Goal: Task Accomplishment & Management: Use online tool/utility

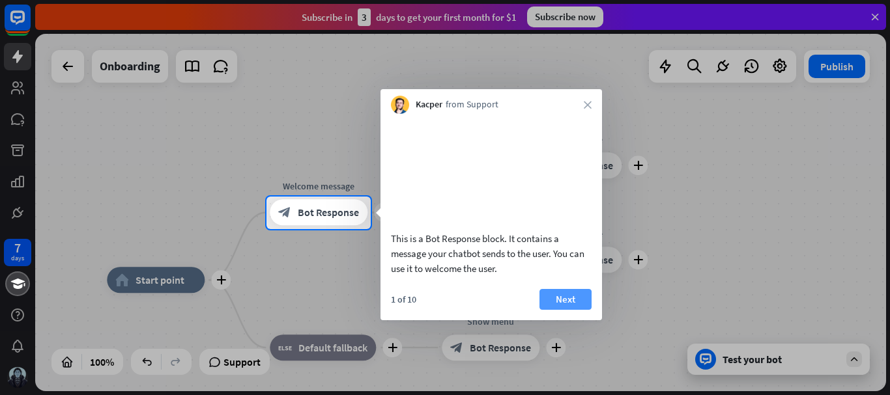
click at [566, 310] on button "Next" at bounding box center [565, 299] width 52 height 21
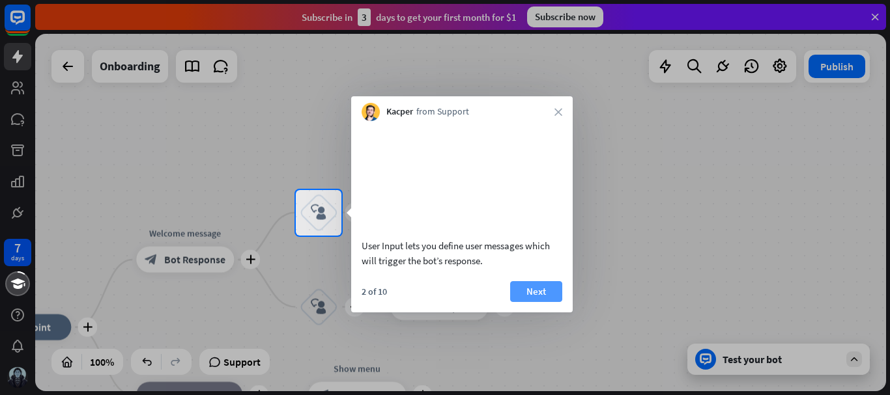
click at [531, 302] on button "Next" at bounding box center [536, 291] width 52 height 21
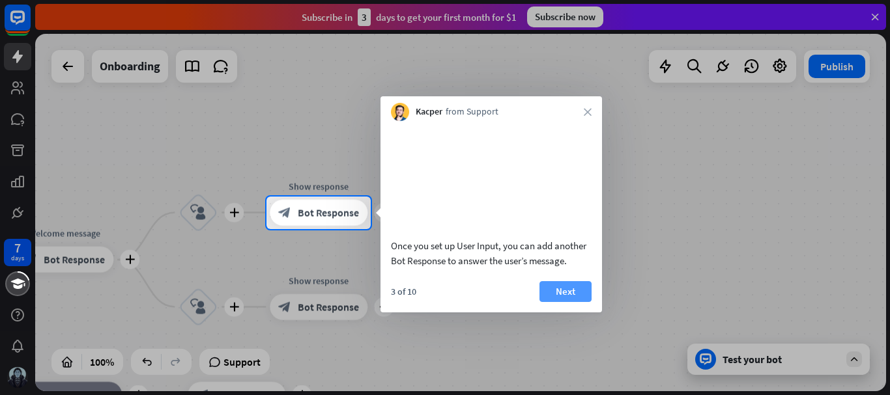
click at [553, 302] on button "Next" at bounding box center [565, 291] width 52 height 21
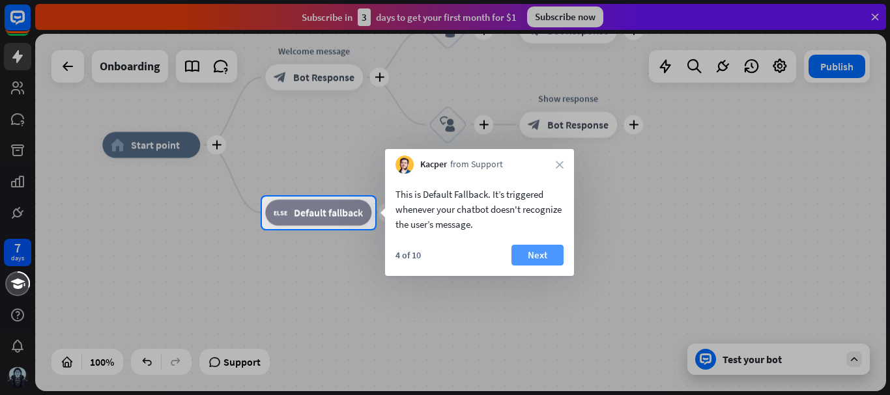
click at [528, 255] on button "Next" at bounding box center [537, 255] width 52 height 21
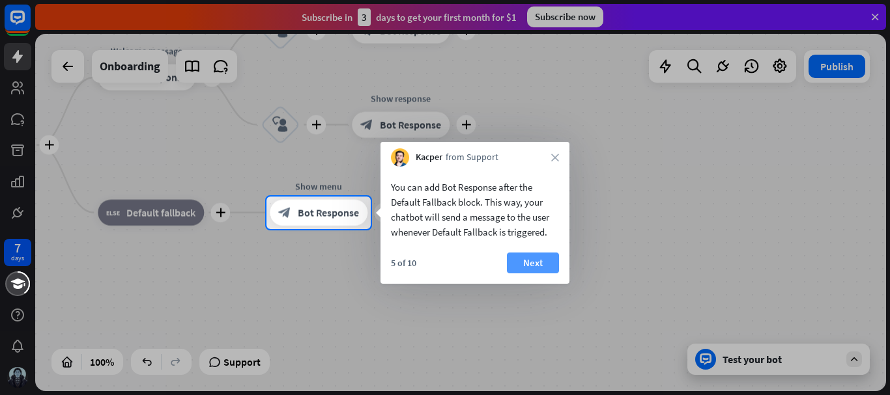
click at [541, 262] on button "Next" at bounding box center [533, 263] width 52 height 21
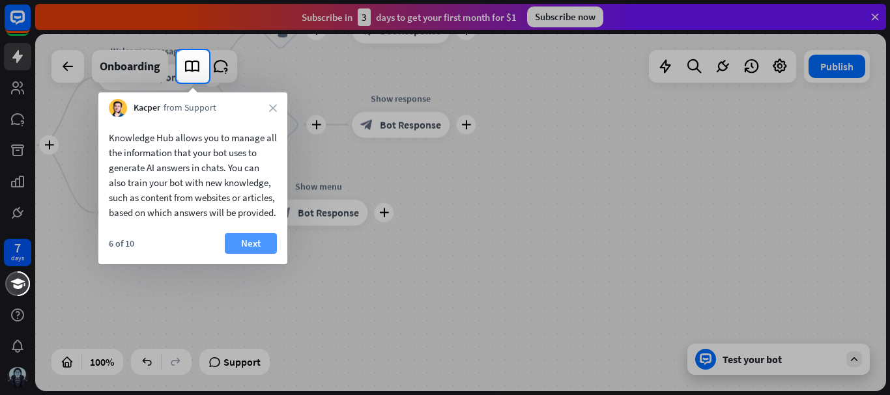
click at [246, 253] on button "Next" at bounding box center [251, 243] width 52 height 21
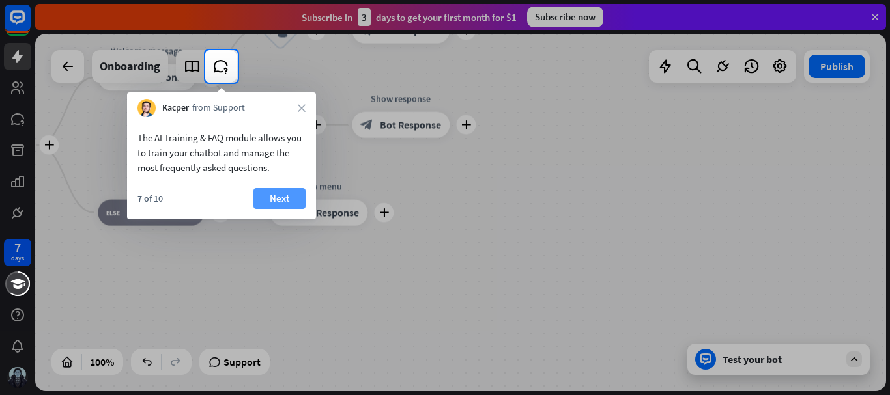
click at [273, 192] on button "Next" at bounding box center [279, 198] width 52 height 21
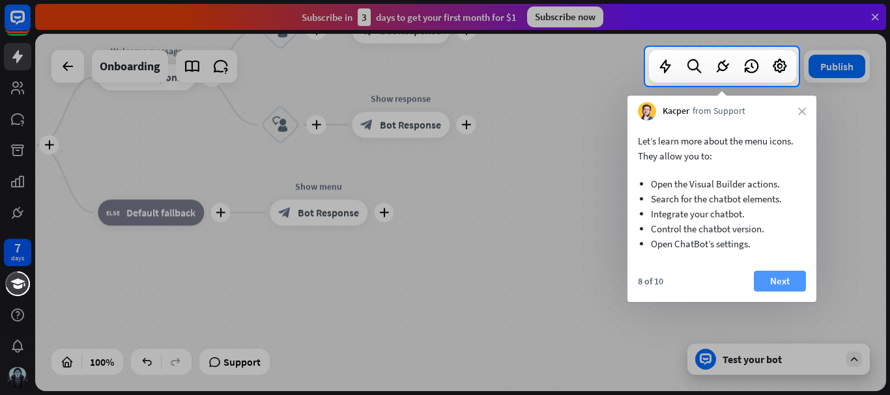
click at [780, 278] on button "Next" at bounding box center [780, 281] width 52 height 21
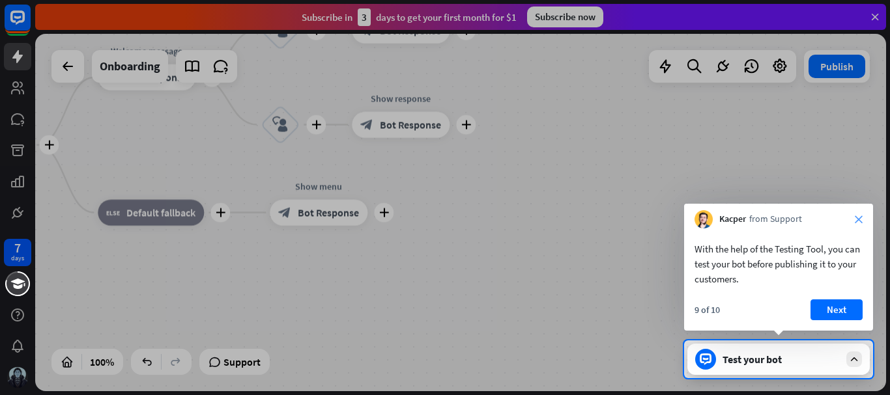
click at [856, 218] on icon "close" at bounding box center [859, 220] width 8 height 8
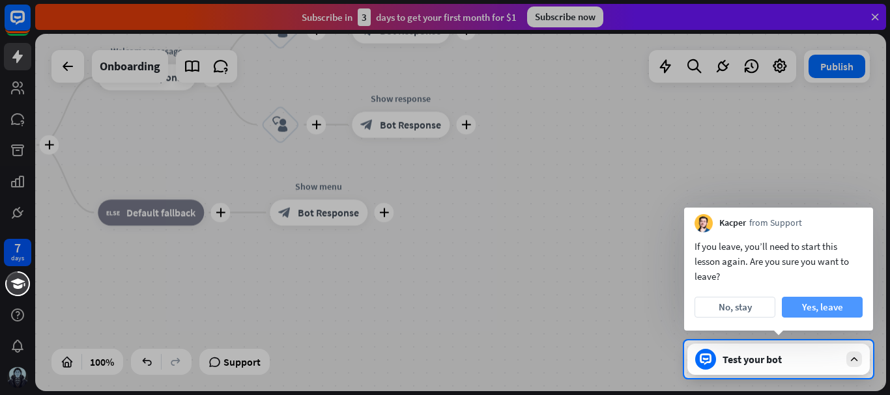
click at [825, 302] on button "Yes, leave" at bounding box center [822, 307] width 81 height 21
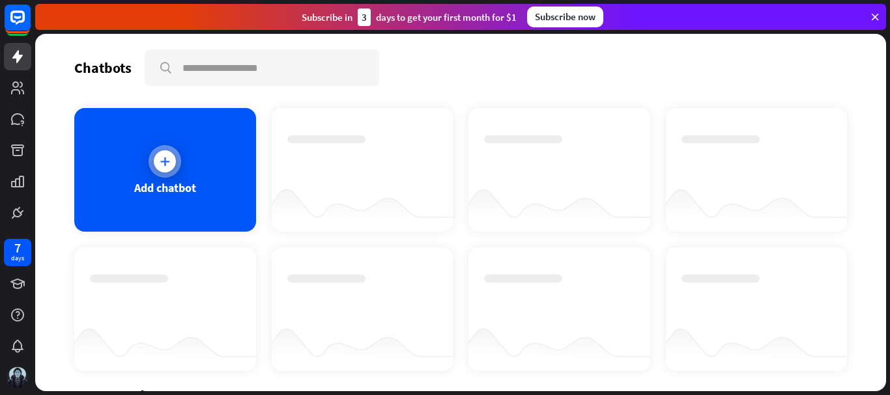
click at [186, 165] on div "Add chatbot" at bounding box center [165, 170] width 182 height 124
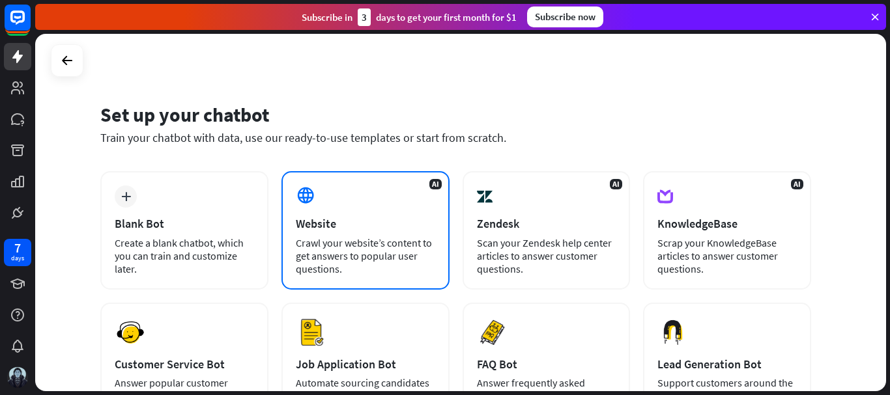
click at [348, 219] on div "Website" at bounding box center [365, 223] width 139 height 15
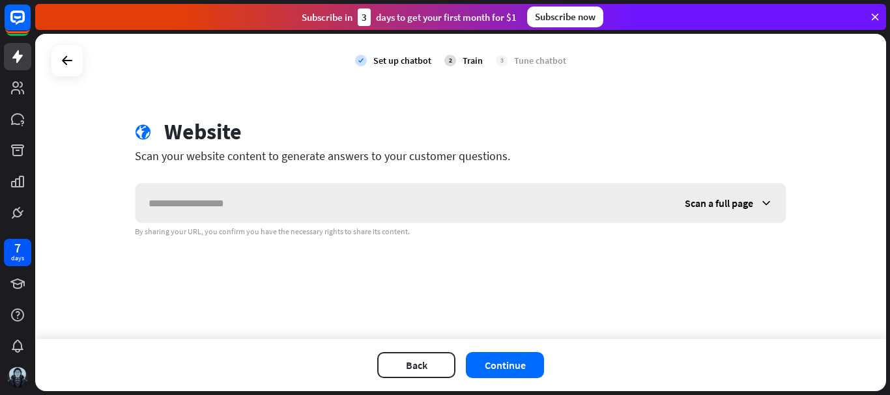
click at [446, 201] on input "text" at bounding box center [403, 203] width 536 height 39
click at [763, 205] on icon at bounding box center [765, 203] width 13 height 13
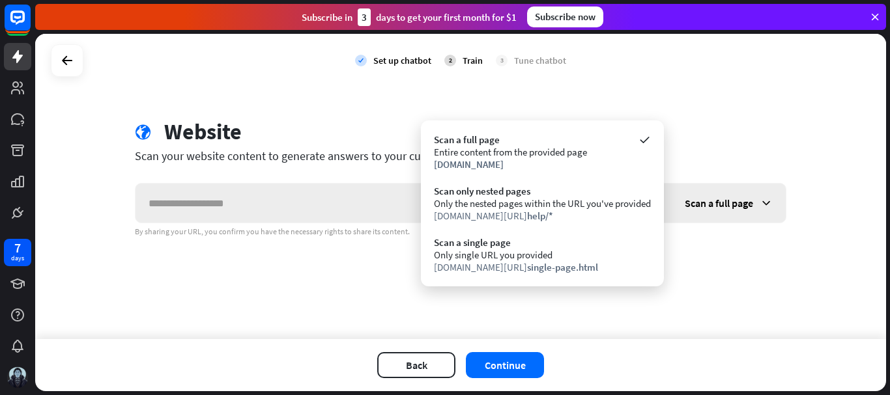
click at [763, 205] on icon at bounding box center [765, 203] width 13 height 13
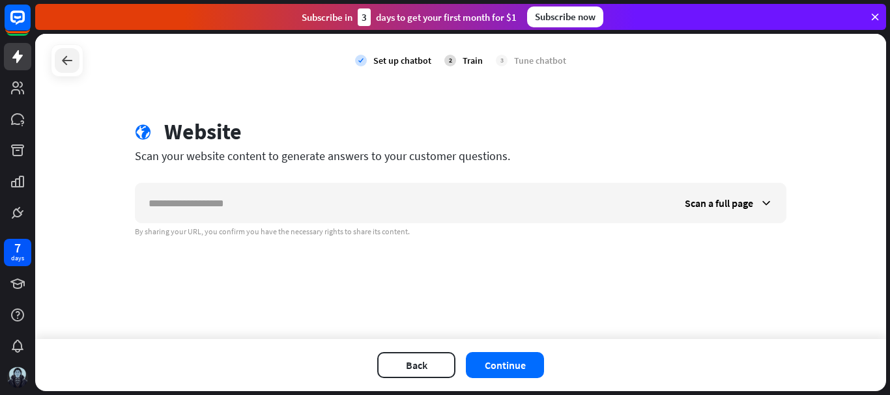
click at [61, 65] on icon at bounding box center [67, 61] width 16 height 16
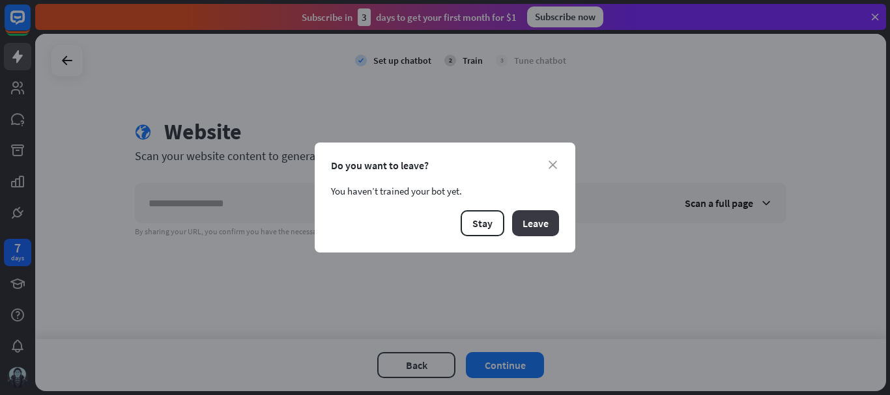
click at [535, 221] on button "Leave" at bounding box center [535, 223] width 47 height 26
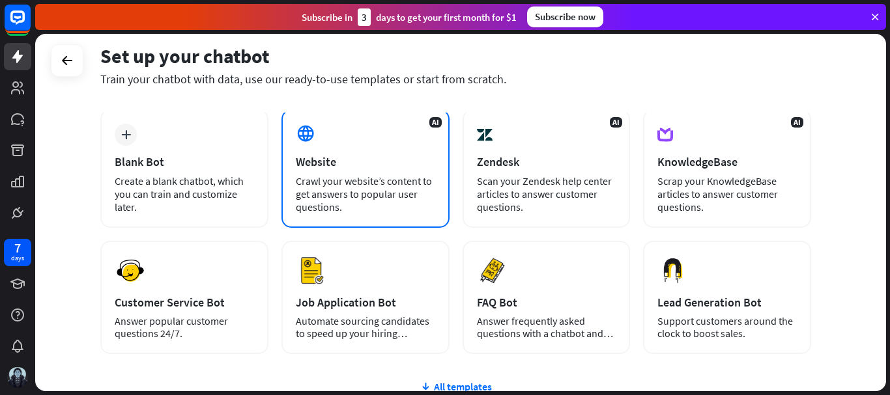
scroll to position [181, 0]
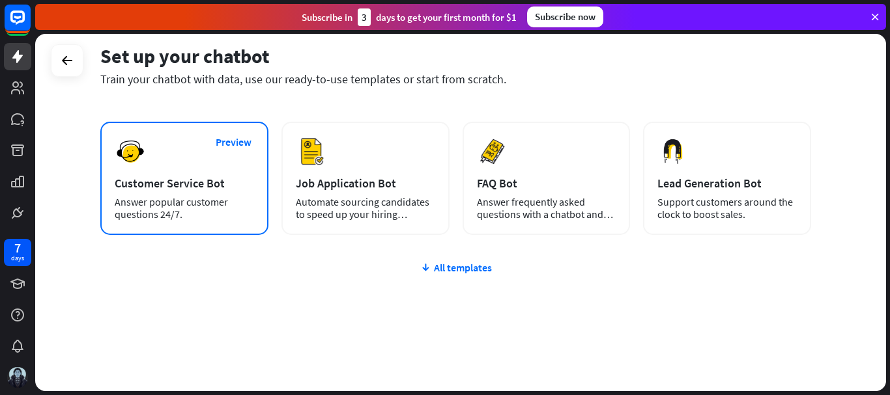
click at [236, 201] on div "Answer popular customer questions 24/7." at bounding box center [184, 208] width 139 height 25
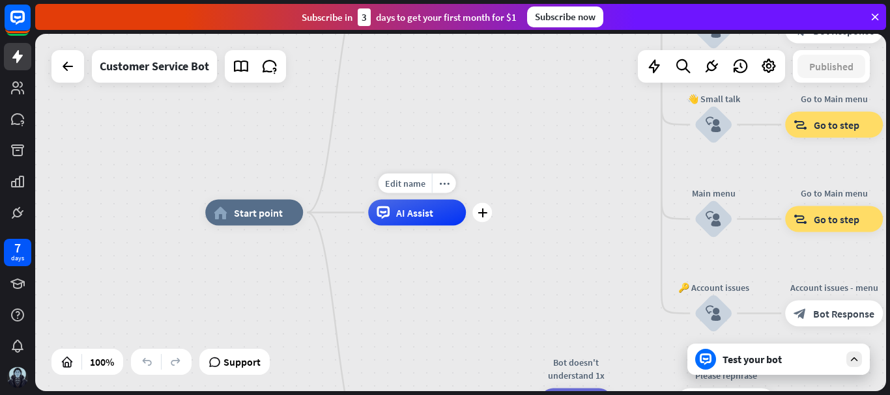
drag, startPoint x: 440, startPoint y: 219, endPoint x: 476, endPoint y: 197, distance: 42.3
click at [466, 200] on div "Edit name more_horiz plus AI Assist" at bounding box center [417, 213] width 98 height 26
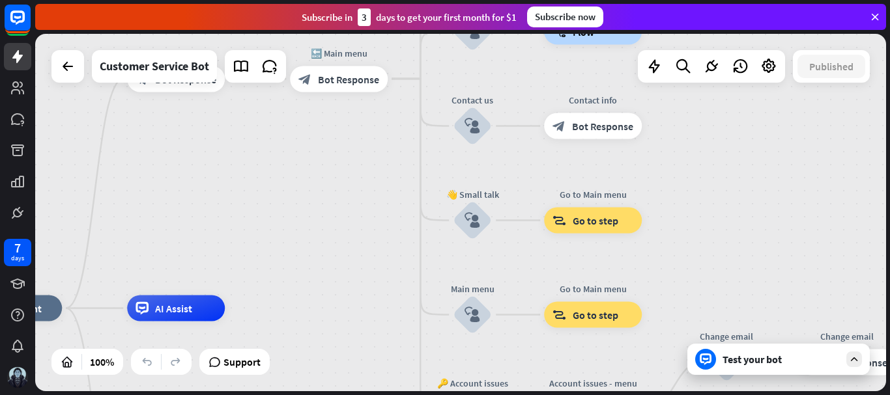
drag, startPoint x: 335, startPoint y: 177, endPoint x: 110, endPoint y: 214, distance: 227.8
click at [110, 214] on div "home_2 Start point Welcome message block_bot_response Bot Response 🔙 Main menu …" at bounding box center [460, 213] width 851 height 358
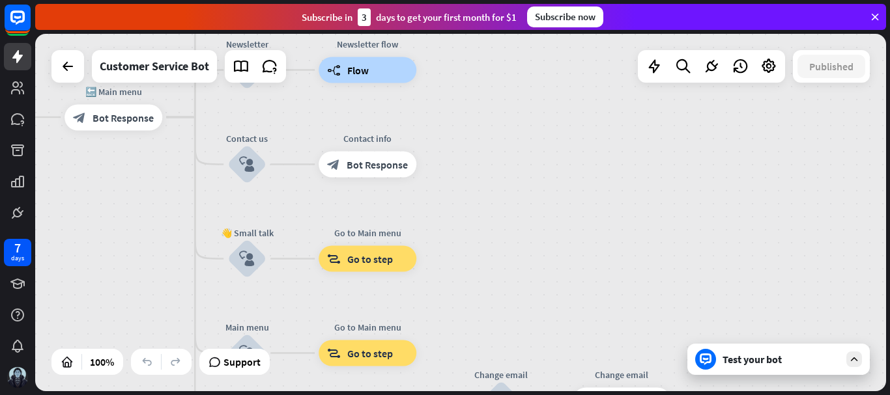
drag, startPoint x: 742, startPoint y: 167, endPoint x: 449, endPoint y: 251, distance: 304.9
click at [500, 263] on div "home_2 Start point Welcome message block_bot_response Bot Response 🔙 Main menu …" at bounding box center [460, 213] width 851 height 358
click at [399, 262] on div "block_goto Go to step" at bounding box center [367, 259] width 98 height 26
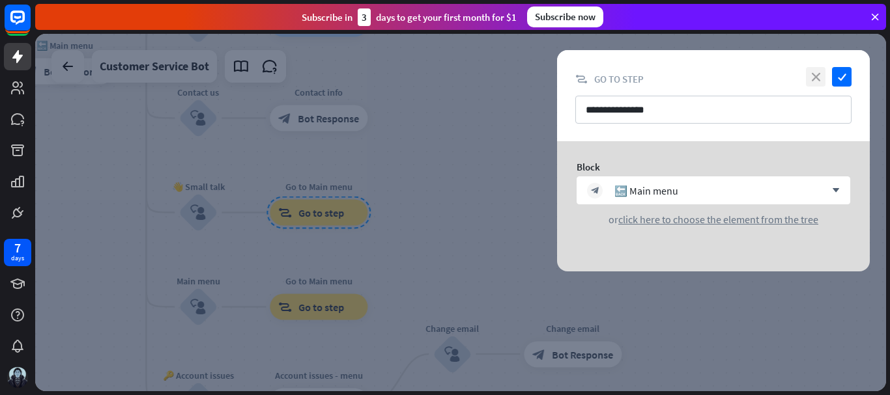
click at [808, 76] on icon "close" at bounding box center [816, 77] width 20 height 20
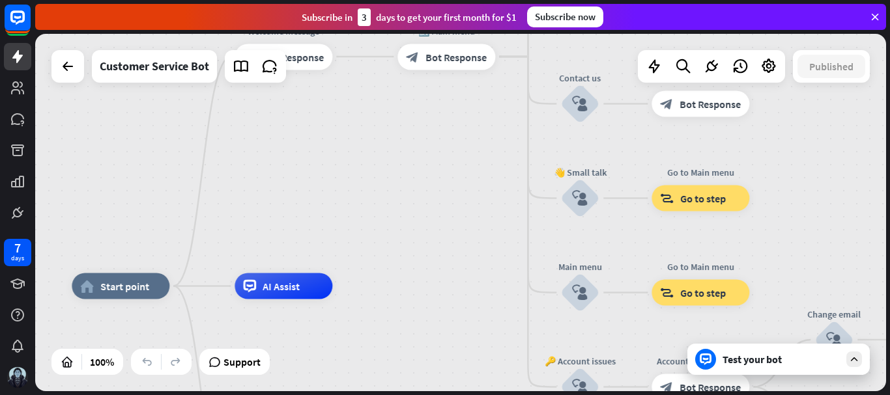
drag, startPoint x: 453, startPoint y: 183, endPoint x: 889, endPoint y: 79, distance: 448.0
click at [889, 79] on div "home_2 Start point Welcome message block_bot_response Bot Response 🔙 Main menu …" at bounding box center [462, 214] width 855 height 361
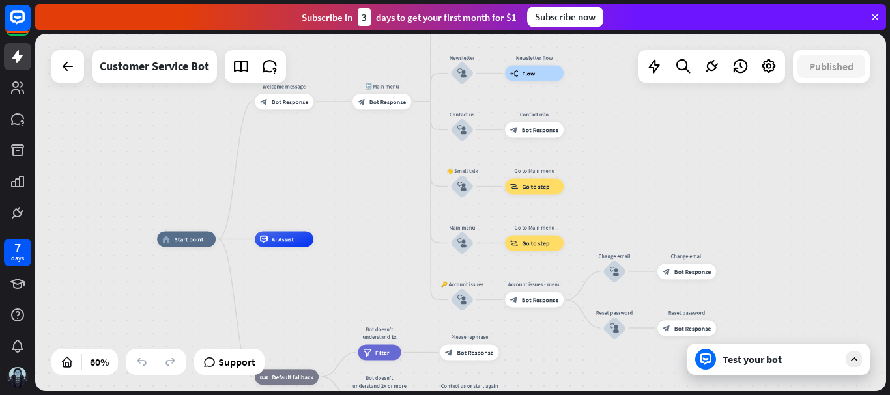
drag, startPoint x: 546, startPoint y: 177, endPoint x: 411, endPoint y: 216, distance: 140.2
click at [411, 216] on div "home_2 Start point Welcome message block_bot_response Bot Response 🔙 Main menu …" at bounding box center [460, 213] width 851 height 358
click at [767, 366] on div "Test your bot" at bounding box center [778, 359] width 182 height 31
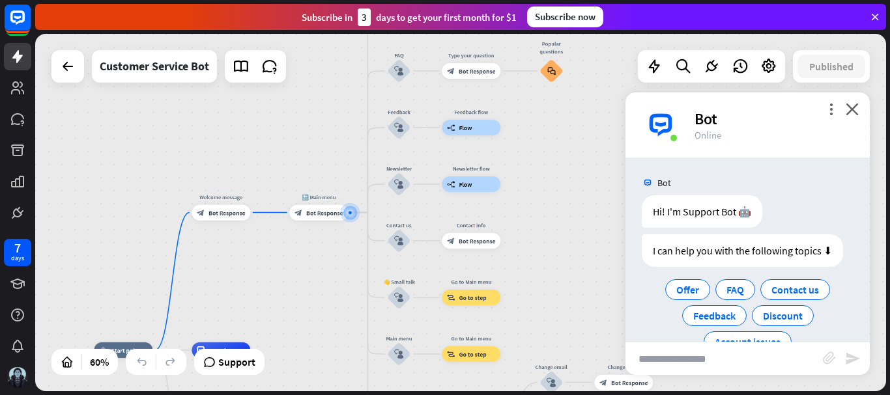
scroll to position [33, 0]
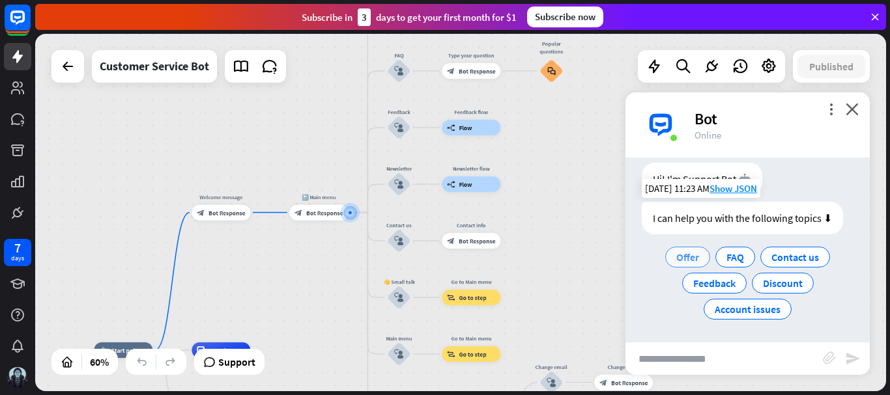
click at [683, 262] on span "Offer" at bounding box center [687, 257] width 23 height 13
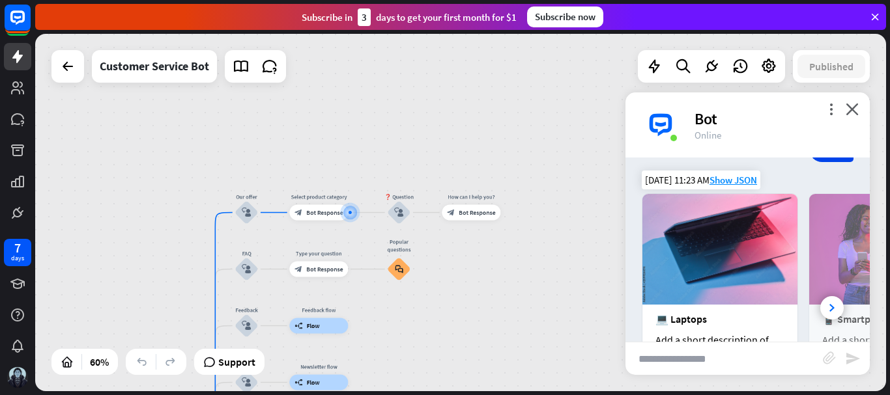
scroll to position [195, 0]
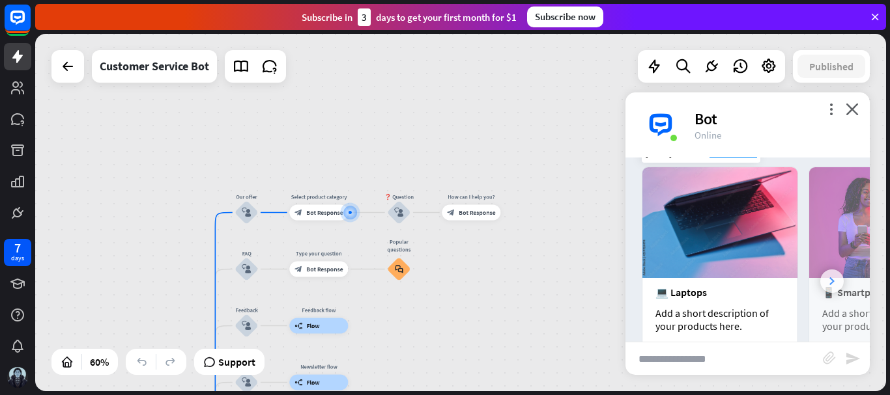
click at [820, 274] on div at bounding box center [831, 281] width 23 height 23
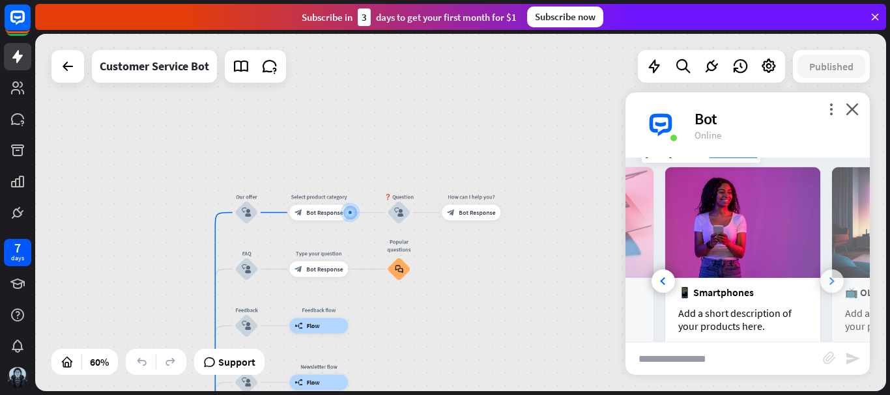
click at [820, 274] on div at bounding box center [831, 281] width 23 height 23
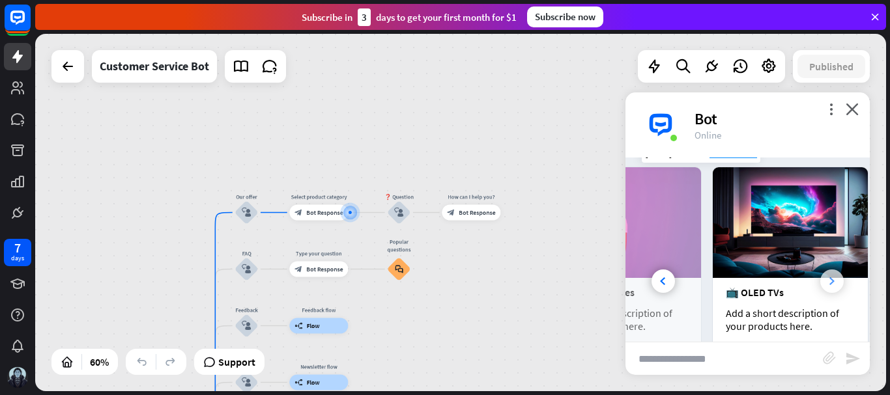
click at [820, 274] on div at bounding box center [831, 281] width 23 height 23
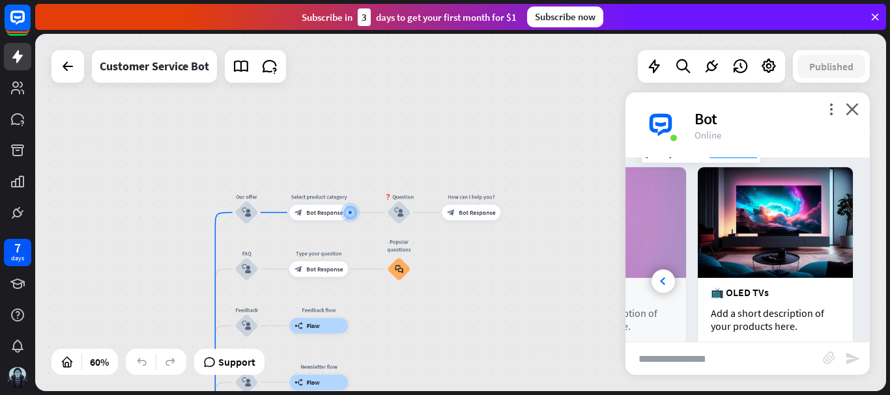
click at [819, 274] on img at bounding box center [775, 222] width 155 height 111
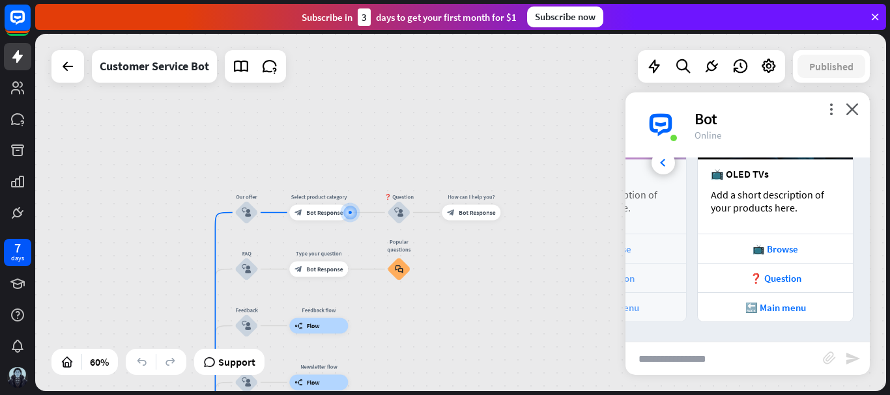
click at [646, 163] on div "📱 Smartphones Add a short description of your products here." at bounding box center [608, 197] width 155 height 74
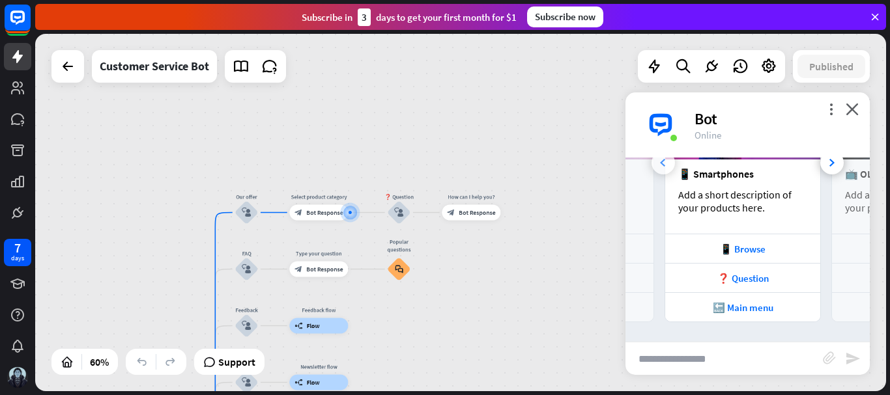
click at [662, 163] on icon at bounding box center [662, 163] width 5 height 8
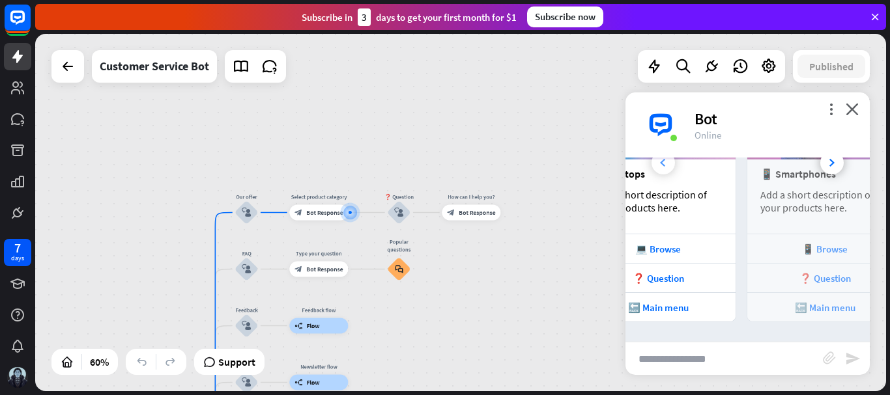
click at [662, 163] on icon at bounding box center [662, 163] width 5 height 8
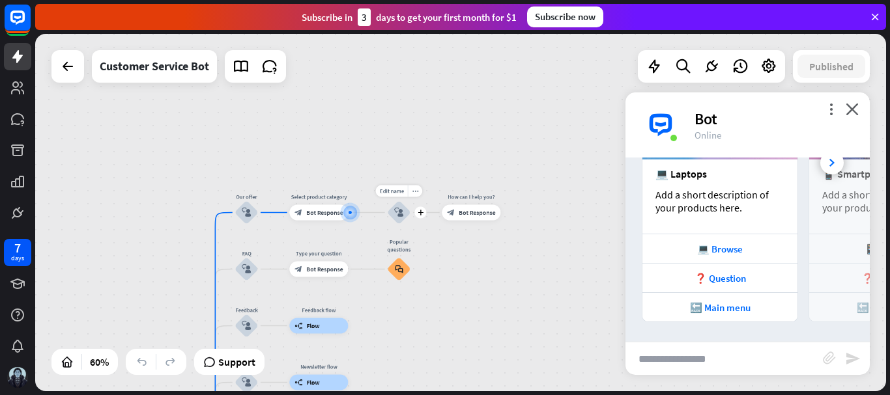
click at [409, 212] on div "block_user_input" at bounding box center [398, 212] width 23 height 23
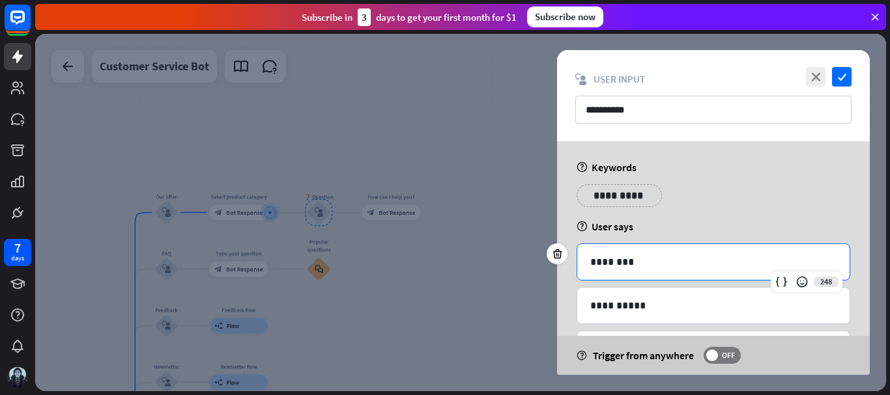
click at [670, 259] on p "********" at bounding box center [713, 262] width 246 height 16
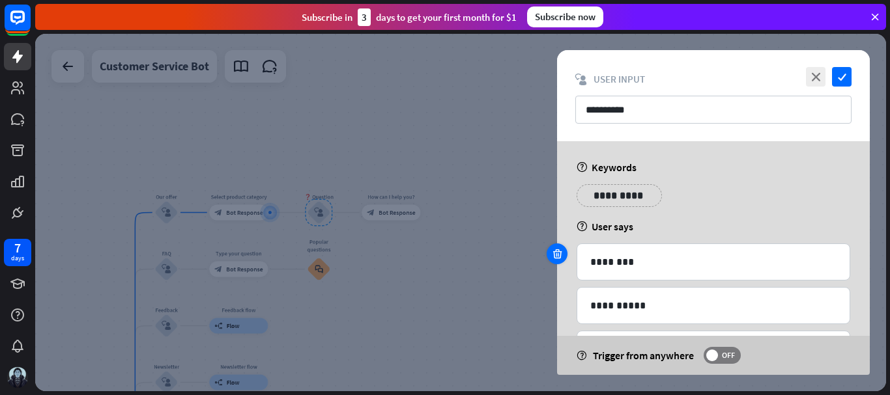
click at [559, 251] on icon at bounding box center [557, 254] width 12 height 12
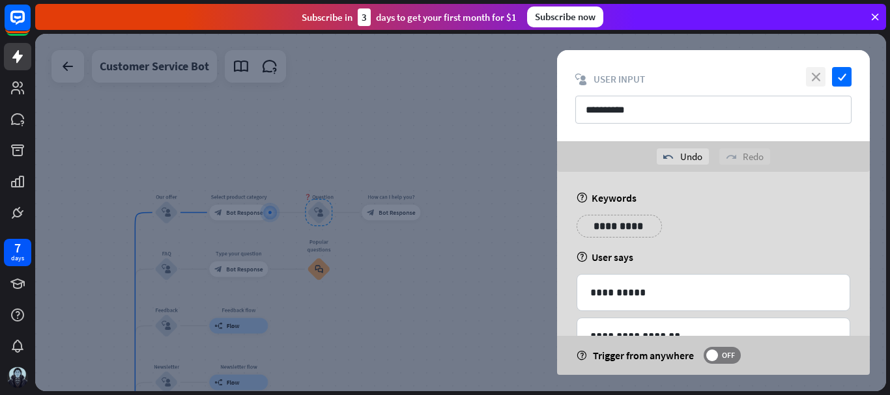
click at [815, 72] on icon "close" at bounding box center [816, 77] width 20 height 20
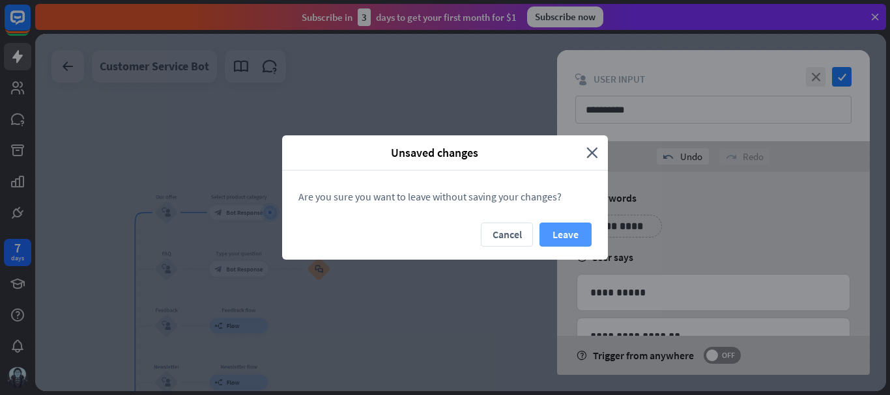
click at [559, 237] on button "Leave" at bounding box center [565, 235] width 52 height 24
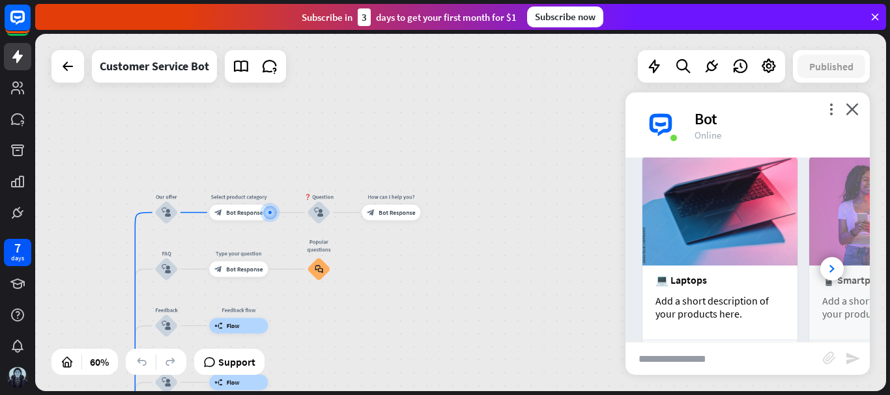
scroll to position [314, 0]
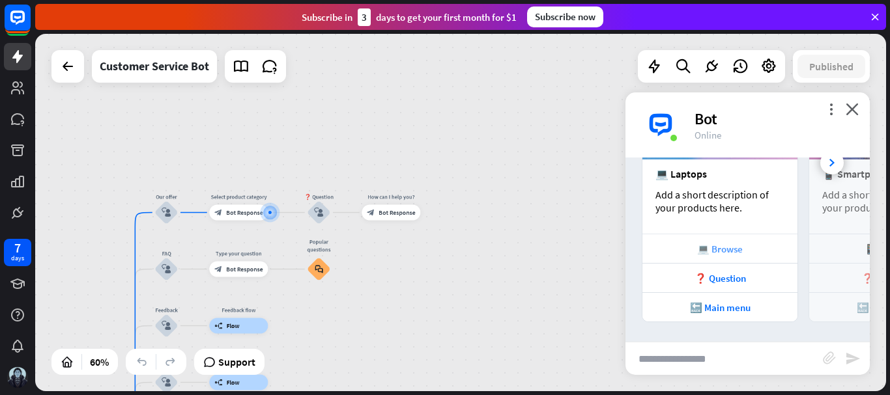
click at [731, 246] on div "💻 Browse" at bounding box center [720, 249] width 142 height 12
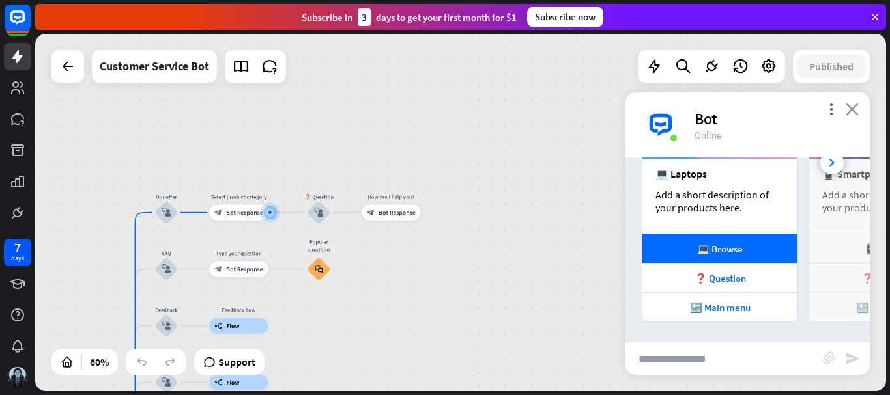
click at [857, 106] on icon "close" at bounding box center [851, 109] width 13 height 12
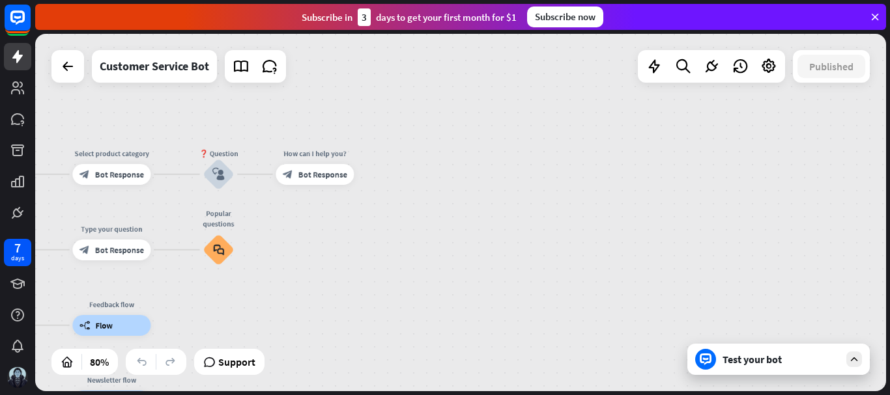
drag, startPoint x: 380, startPoint y: 238, endPoint x: 784, endPoint y: 150, distance: 413.8
click at [785, 150] on div "home_2 Start point Welcome message block_bot_response Bot Response 🔙 Main menu …" at bounding box center [460, 213] width 851 height 358
drag, startPoint x: 313, startPoint y: 230, endPoint x: 655, endPoint y: 157, distance: 349.6
click at [655, 157] on div "home_2 Start point Welcome message block_bot_response Bot Response 🔙 Main menu …" at bounding box center [460, 213] width 851 height 358
drag, startPoint x: 294, startPoint y: 258, endPoint x: 468, endPoint y: 239, distance: 174.9
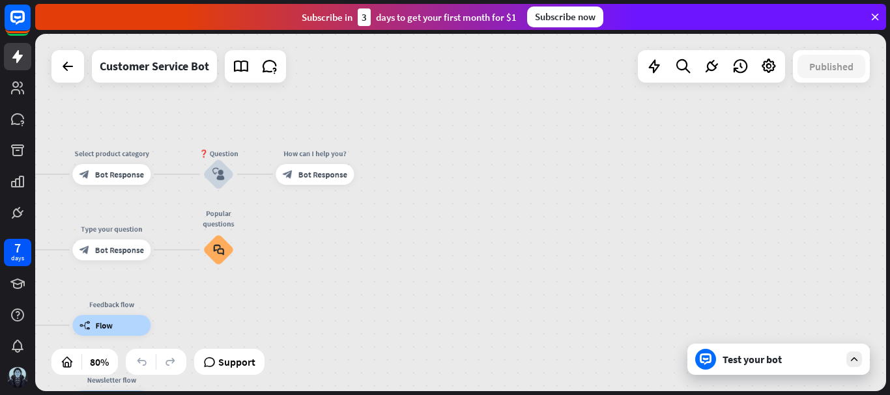
click at [468, 239] on div "home_2 Start point Welcome message block_bot_response Bot Response 🔙 Main menu …" at bounding box center [460, 213] width 851 height 358
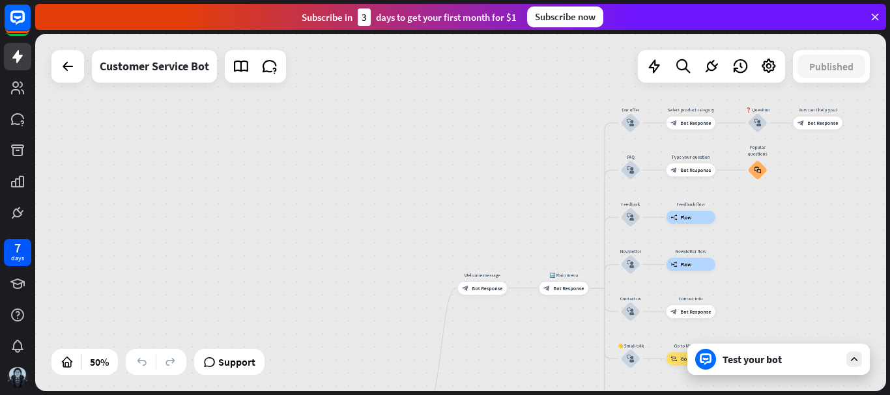
drag, startPoint x: 110, startPoint y: 163, endPoint x: 604, endPoint y: 83, distance: 500.8
click at [604, 83] on div "home_2 Start point Welcome message block_bot_response Bot Response 🔙 Main menu …" at bounding box center [460, 213] width 851 height 358
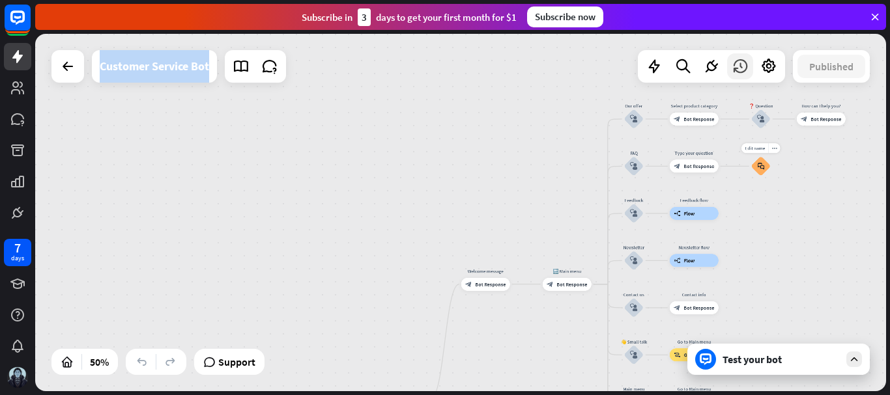
drag, startPoint x: 767, startPoint y: 244, endPoint x: 737, endPoint y: 64, distance: 182.1
click at [738, 64] on div "home_2 Start point Welcome message block_bot_response Bot Response 🔙 Main menu …" at bounding box center [460, 213] width 851 height 358
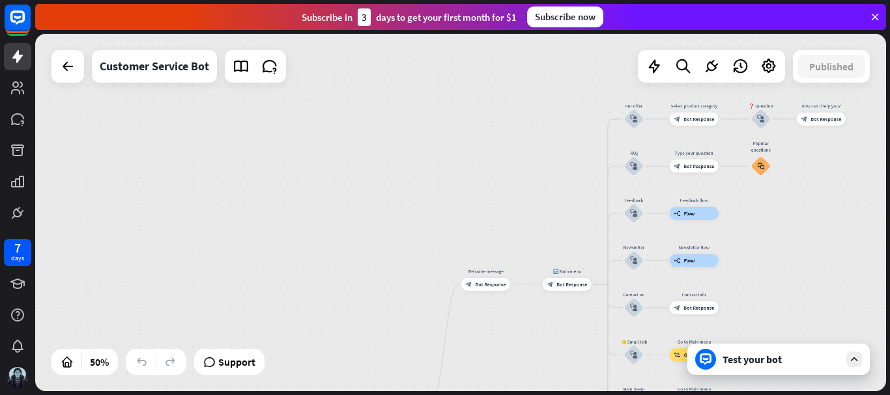
drag, startPoint x: 483, startPoint y: 179, endPoint x: 556, endPoint y: 240, distance: 95.3
click at [556, 245] on div "home_2 Start point Welcome message block_bot_response Bot Response 🔙 Main menu …" at bounding box center [460, 213] width 851 height 358
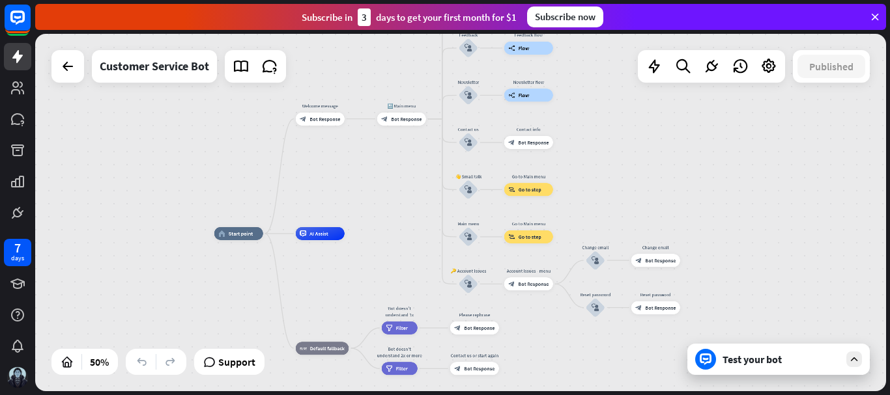
drag, startPoint x: 558, startPoint y: 231, endPoint x: 391, endPoint y: 46, distance: 249.0
click at [391, 46] on div "home_2 Start point Welcome message block_bot_response Bot Response 🔙 Main menu …" at bounding box center [460, 213] width 851 height 358
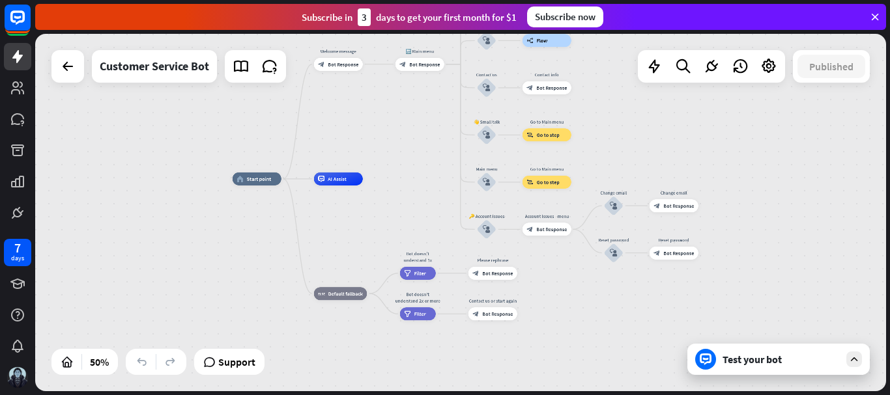
drag, startPoint x: 558, startPoint y: 351, endPoint x: 575, endPoint y: 339, distance: 21.1
click at [575, 339] on div "home_2 Start point Welcome message block_bot_response Bot Response 🔙 Main menu …" at bounding box center [445, 268] width 425 height 179
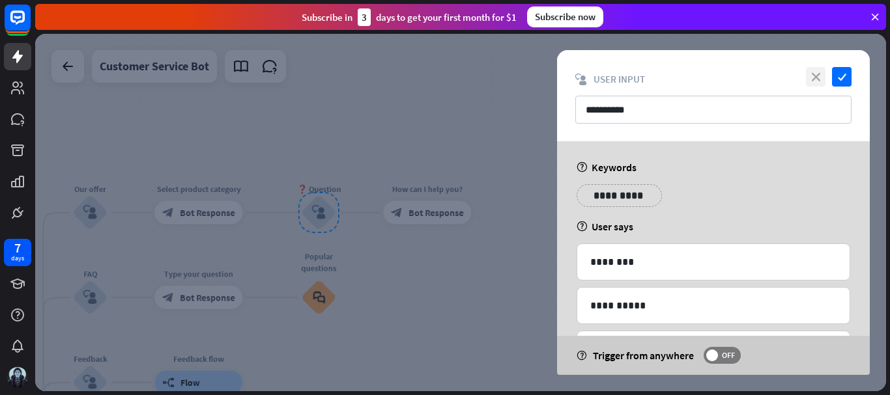
click at [811, 77] on icon "close" at bounding box center [816, 77] width 20 height 20
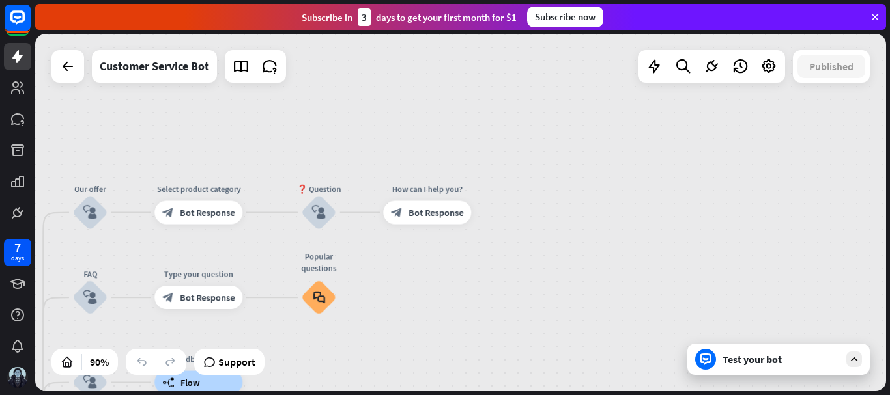
click at [873, 14] on icon at bounding box center [875, 17] width 12 height 12
